Goal: Task Accomplishment & Management: Use online tool/utility

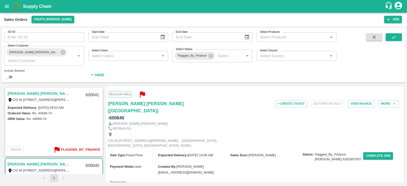
scroll to position [47, 0]
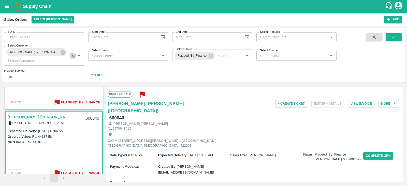
click at [73, 53] on icon "Clear" at bounding box center [72, 55] width 5 height 5
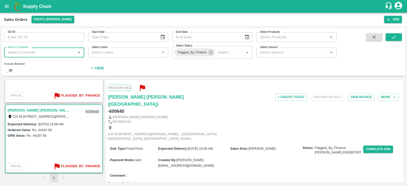
click at [68, 51] on input "Select Customer" at bounding box center [40, 52] width 69 height 7
type input "yogesh"
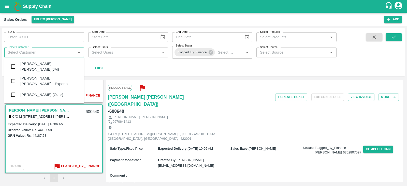
scroll to position [44, 0]
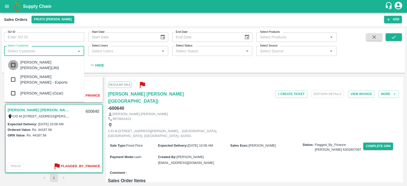
click at [14, 66] on input "checkbox" at bounding box center [13, 65] width 10 height 10
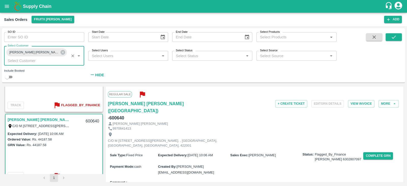
scroll to position [47, 0]
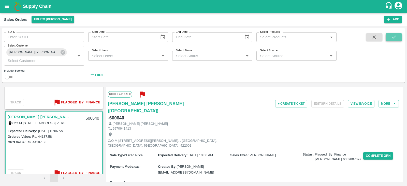
click at [396, 37] on button "submit" at bounding box center [393, 37] width 16 height 8
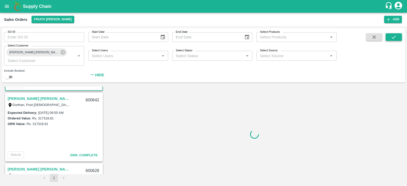
scroll to position [72, 0]
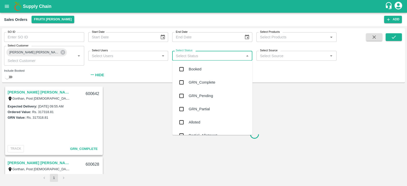
click at [209, 54] on input "Select Status" at bounding box center [208, 55] width 69 height 7
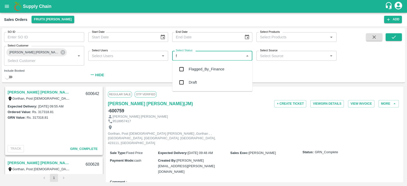
type input "fl"
click at [209, 66] on div "Flagged_By_Finance" at bounding box center [207, 69] width 36 height 6
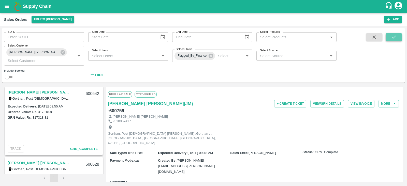
click at [393, 35] on icon "submit" at bounding box center [394, 37] width 6 height 6
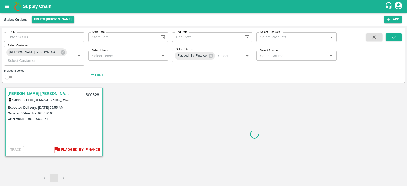
click at [50, 92] on link "[PERSON_NAME] [PERSON_NAME](JM)" at bounding box center [40, 93] width 64 height 7
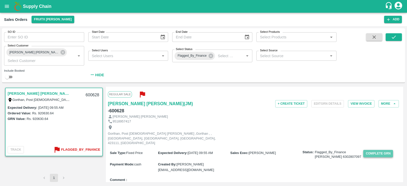
click at [368, 150] on button "Complete GRN" at bounding box center [378, 153] width 30 height 7
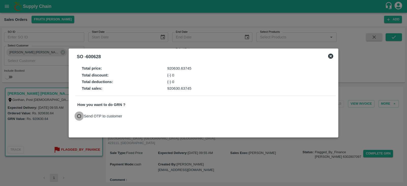
click at [79, 114] on input "Send OTP to customer" at bounding box center [78, 116] width 9 height 9
radio input "true"
click at [134, 115] on button "Send OTP" at bounding box center [136, 115] width 21 height 7
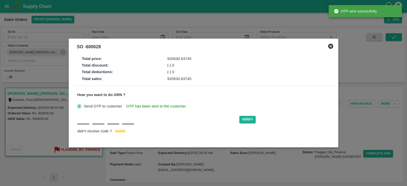
click at [83, 123] on input "text" at bounding box center [83, 119] width 12 height 9
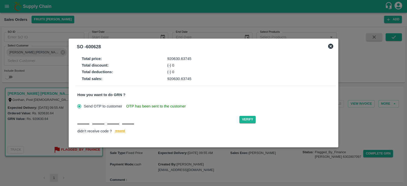
type input "H"
type input "A"
type input "X"
type input "A"
type input "M"
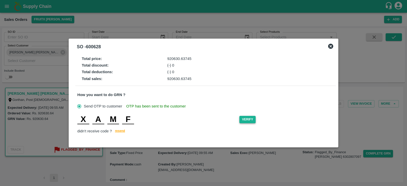
type input "F"
click at [249, 118] on button "Verify" at bounding box center [247, 119] width 16 height 7
